Goal: Task Accomplishment & Management: Use online tool/utility

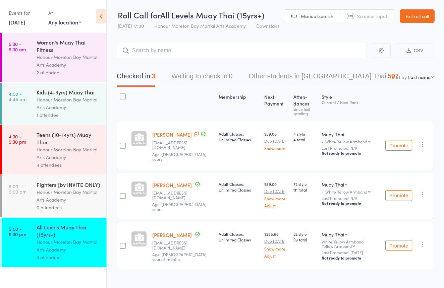
click at [409, 18] on link "Exit roll call" at bounding box center [417, 15] width 35 height 13
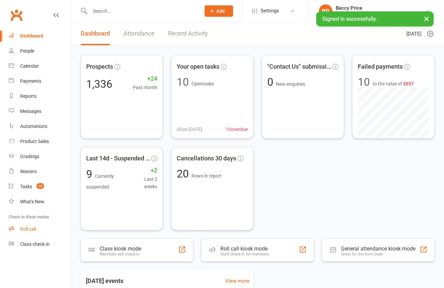
click at [37, 232] on link "Roll call" at bounding box center [40, 229] width 62 height 15
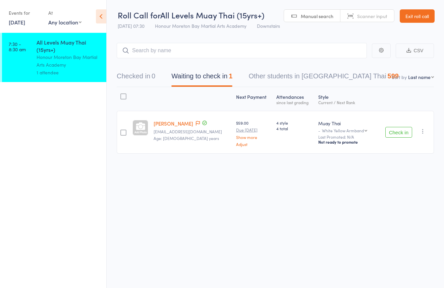
click at [356, 20] on link "Scanner input" at bounding box center [367, 16] width 54 height 13
type input "2766144"
click at [264, 46] on input "2766144" at bounding box center [242, 50] width 250 height 15
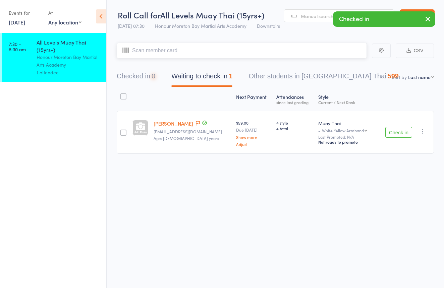
click at [264, 46] on input "search" at bounding box center [242, 50] width 250 height 15
click at [150, 77] on button "Checked in 0" at bounding box center [136, 78] width 39 height 18
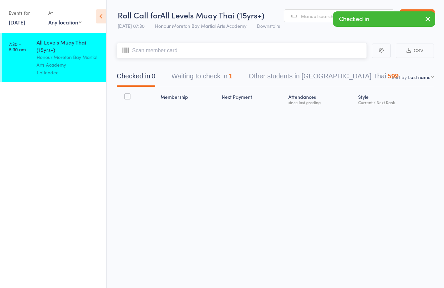
click at [204, 79] on button "Waiting to check in 1" at bounding box center [201, 78] width 61 height 18
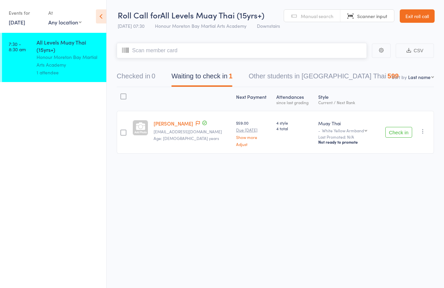
click at [157, 83] on div "Checked in 0 Waiting to check in 1 Other students in Muay Thai 599" at bounding box center [258, 78] width 298 height 18
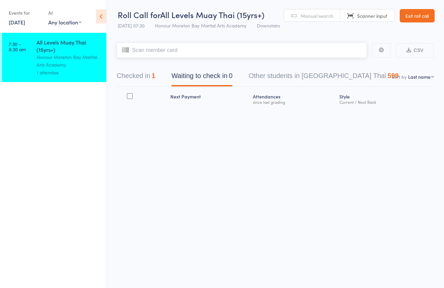
click at [144, 80] on button "Checked in 1" at bounding box center [136, 78] width 39 height 18
